Goal: Task Accomplishment & Management: Use online tool/utility

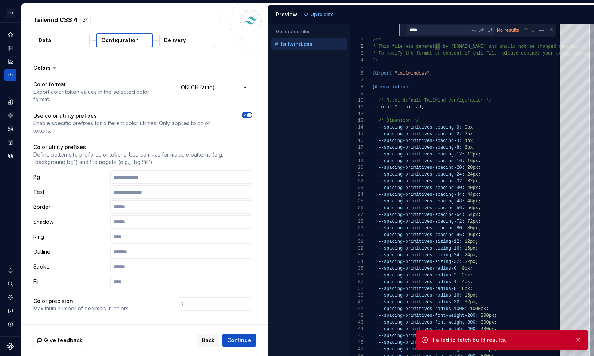
scroll to position [67, 68]
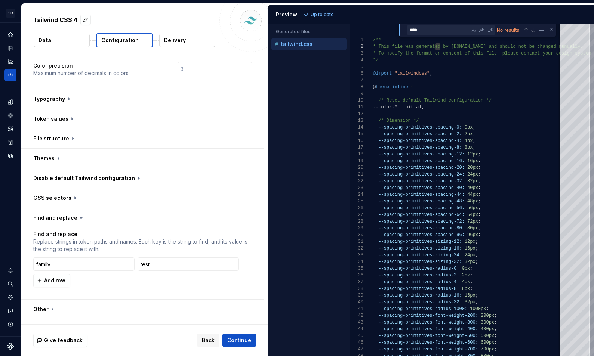
click at [79, 238] on p "Replace strings in token paths and names. Each key is the string to find, and i…" at bounding box center [142, 245] width 219 height 15
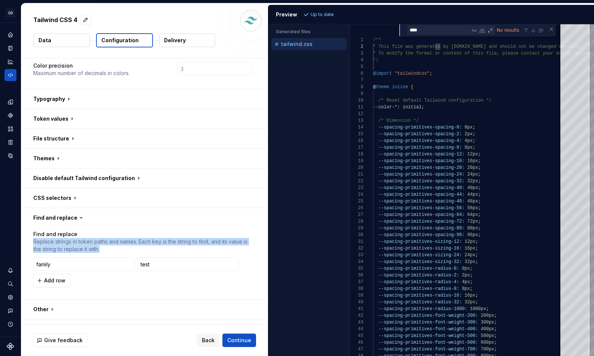
click at [79, 238] on p "Replace strings in token paths and names. Each key is the string to find, and i…" at bounding box center [142, 245] width 219 height 15
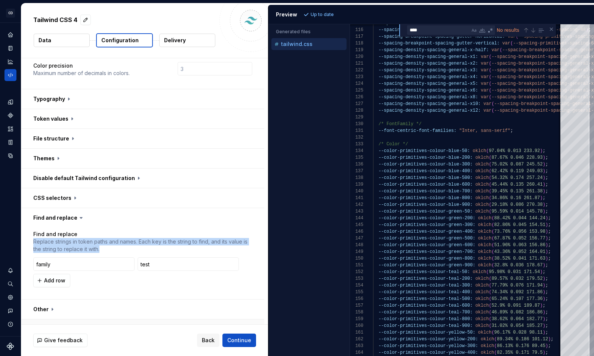
click at [53, 320] on button "button" at bounding box center [142, 329] width 243 height 19
click at [73, 320] on button "button" at bounding box center [142, 329] width 243 height 19
click at [9, 151] on div "Data sources" at bounding box center [10, 156] width 12 height 12
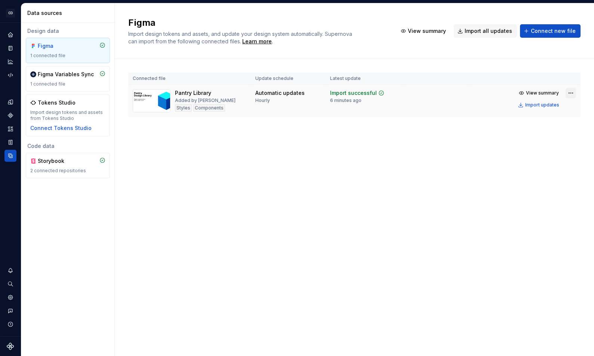
click at [569, 92] on html "CD Pantry JS Design system data Data sources Design data Figma 1 connected file…" at bounding box center [297, 178] width 594 height 356
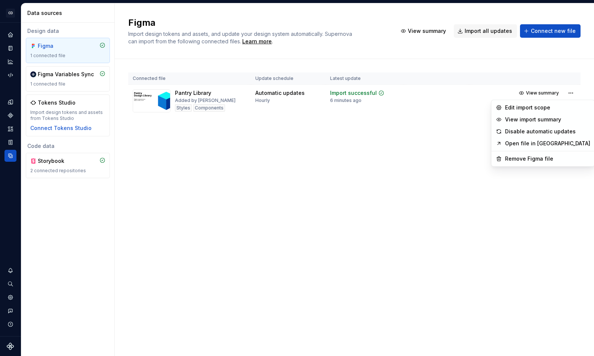
click at [523, 143] on link "Open file in [GEOGRAPHIC_DATA]" at bounding box center [547, 143] width 85 height 7
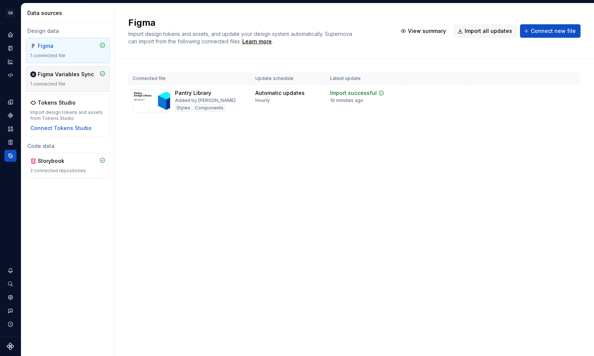
click at [79, 87] on div "Figma Variables Sync 1 connected file" at bounding box center [68, 78] width 84 height 25
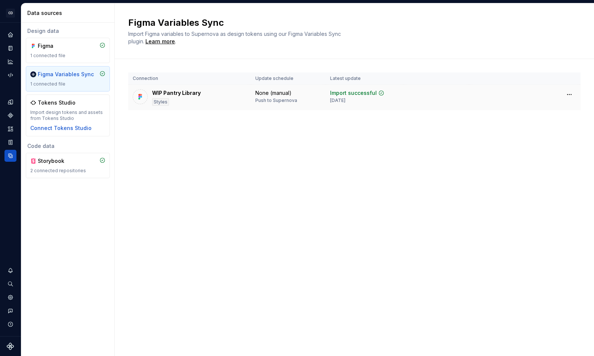
click at [260, 104] on td "None (manual) Push to Supernova" at bounding box center [288, 98] width 75 height 26
click at [565, 96] on html "CD Pantry JS Design system data Data sources Design data Figma 1 connected file…" at bounding box center [297, 178] width 594 height 356
click at [175, 96] on html "CD Pantry JS Design system data Data sources Design data Figma 1 connected file…" at bounding box center [297, 178] width 594 height 356
click at [169, 95] on div "WIP Pantry Library" at bounding box center [176, 92] width 49 height 7
click at [168, 40] on div "Learn more" at bounding box center [160, 41] width 30 height 7
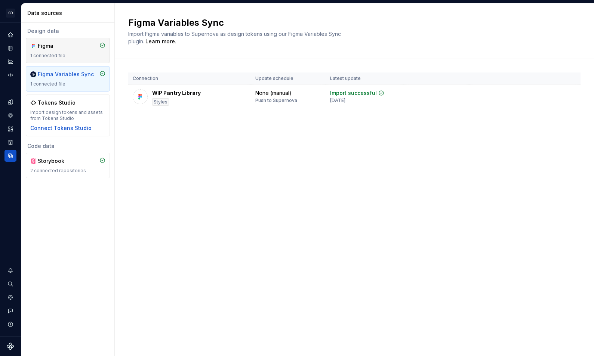
click at [86, 58] on div "1 connected file" at bounding box center [67, 56] width 75 height 6
